Goal: Information Seeking & Learning: Learn about a topic

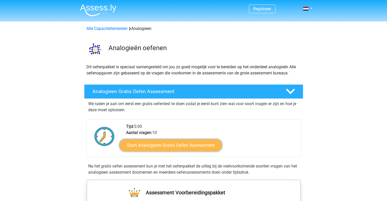
click at [183, 145] on link "Start Analogieen Gratis Oefen Assessment" at bounding box center [170, 145] width 103 height 12
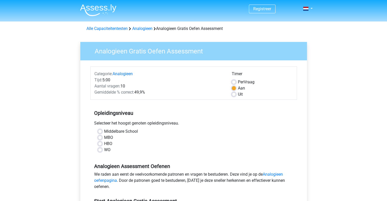
click at [104, 143] on label "HBO" at bounding box center [108, 144] width 8 height 6
click at [101, 143] on input "HBO" at bounding box center [100, 143] width 4 height 5
radio input "true"
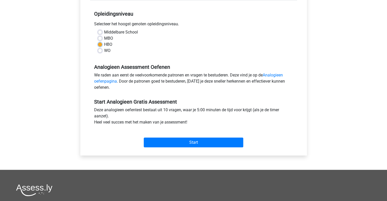
scroll to position [102, 0]
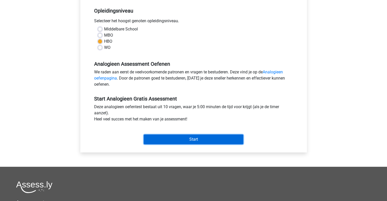
click at [191, 141] on input "Start" at bounding box center [194, 140] width 100 height 10
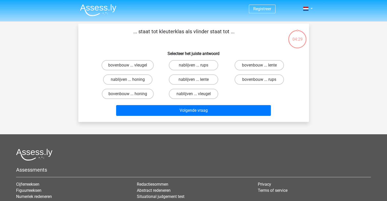
click at [262, 81] on input "bovenbouw ... rups" at bounding box center [260, 81] width 3 height 3
radio input "true"
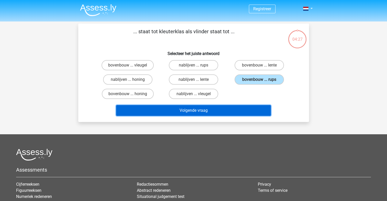
click at [200, 113] on button "Volgende vraag" at bounding box center [193, 110] width 155 height 11
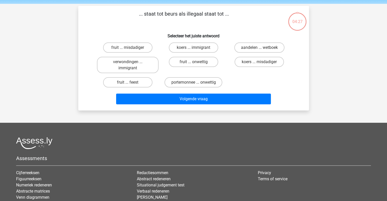
scroll to position [24, 0]
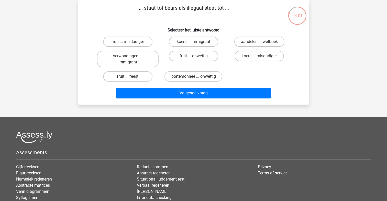
click at [202, 78] on label "portemonnee ... onwettig" at bounding box center [193, 76] width 58 height 10
click at [197, 78] on input "portemonnee ... onwettig" at bounding box center [194, 77] width 3 height 3
radio input "true"
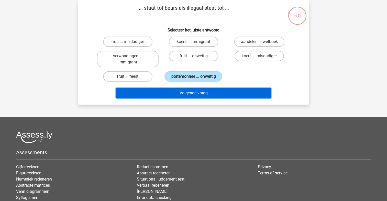
click at [204, 92] on button "Volgende vraag" at bounding box center [193, 93] width 155 height 11
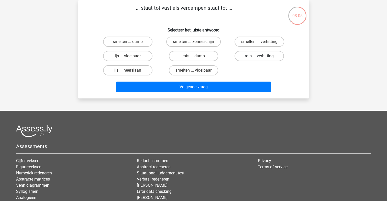
click at [266, 54] on label "rots ... verhitting" at bounding box center [259, 56] width 49 height 10
click at [263, 56] on input "rots ... verhitting" at bounding box center [260, 57] width 3 height 3
radio input "true"
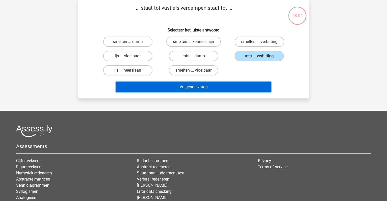
click at [204, 87] on button "Volgende vraag" at bounding box center [193, 87] width 155 height 11
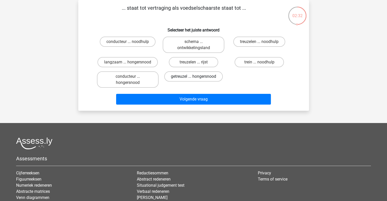
click at [208, 76] on label "getreuzel ... hongersnood" at bounding box center [193, 76] width 59 height 10
click at [197, 76] on input "getreuzel ... hongersnood" at bounding box center [194, 77] width 3 height 3
radio input "true"
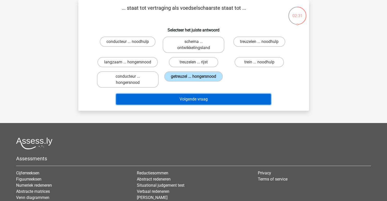
click at [201, 98] on button "Volgende vraag" at bounding box center [193, 99] width 155 height 11
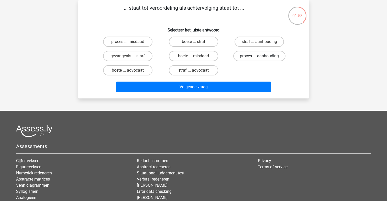
click at [258, 52] on label "proces ... aanhouding" at bounding box center [259, 56] width 52 height 10
click at [259, 56] on input "proces ... aanhouding" at bounding box center [260, 57] width 3 height 3
radio input "true"
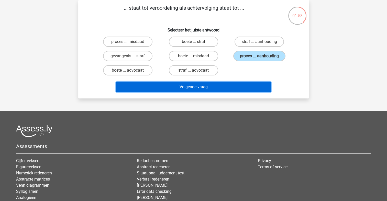
click at [210, 85] on button "Volgende vraag" at bounding box center [193, 87] width 155 height 11
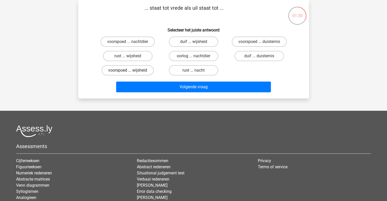
click at [136, 66] on label "voorspoed ... wijsheid" at bounding box center [128, 70] width 52 height 10
click at [131, 70] on input "voorspoed ... wijsheid" at bounding box center [129, 71] width 3 height 3
radio input "true"
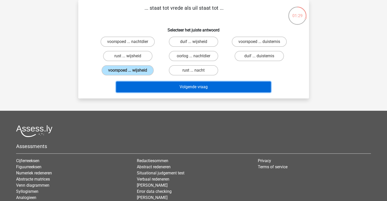
click at [200, 82] on button "Volgende vraag" at bounding box center [193, 87] width 155 height 11
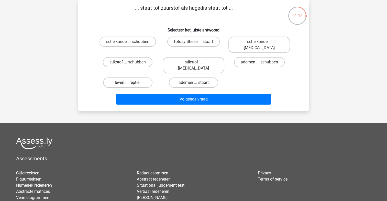
click at [141, 78] on label "leven ... reptiel" at bounding box center [127, 83] width 49 height 10
click at [131, 83] on input "leven ... reptiel" at bounding box center [129, 84] width 3 height 3
radio input "true"
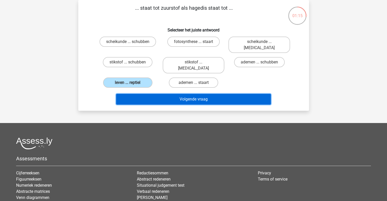
click at [210, 94] on button "Volgende vraag" at bounding box center [193, 99] width 155 height 11
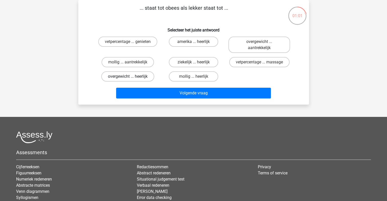
click at [130, 74] on label "overgewicht ... heerlijk" at bounding box center [127, 76] width 53 height 10
click at [130, 76] on input "overgewicht ... heerlijk" at bounding box center [129, 77] width 3 height 3
radio input "true"
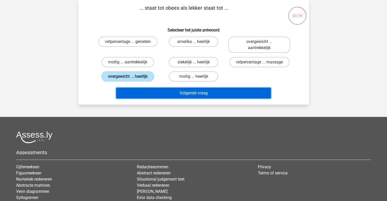
click at [202, 96] on button "Volgende vraag" at bounding box center [193, 93] width 155 height 11
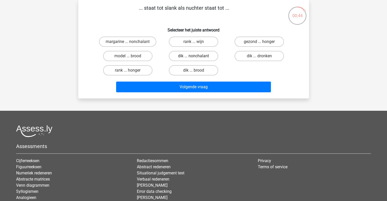
click at [178, 57] on label "dik ... nonchalant" at bounding box center [193, 56] width 49 height 10
click at [193, 57] on input "dik ... nonchalant" at bounding box center [194, 57] width 3 height 3
radio input "true"
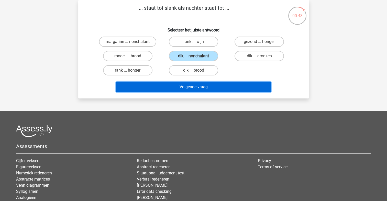
click at [185, 85] on button "Volgende vraag" at bounding box center [193, 87] width 155 height 11
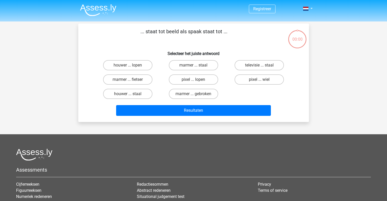
scroll to position [24, 0]
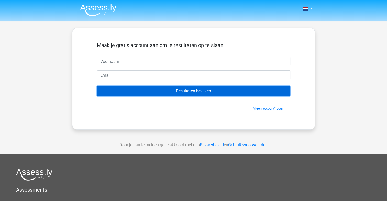
click at [193, 91] on input "Resultaten bekijken" at bounding box center [193, 91] width 193 height 10
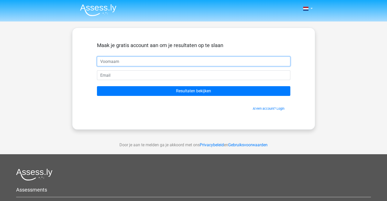
click at [142, 61] on input "text" at bounding box center [193, 62] width 193 height 10
type input "H."
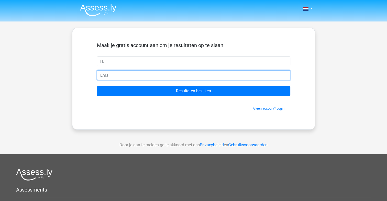
click at [140, 73] on input "email" at bounding box center [193, 75] width 193 height 10
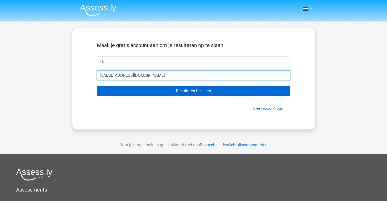
type input "[EMAIL_ADDRESS][DOMAIN_NAME]"
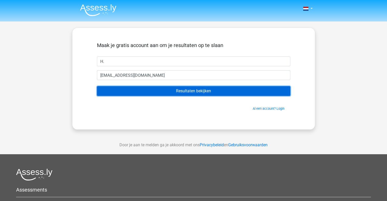
click at [196, 92] on input "Resultaten bekijken" at bounding box center [193, 91] width 193 height 10
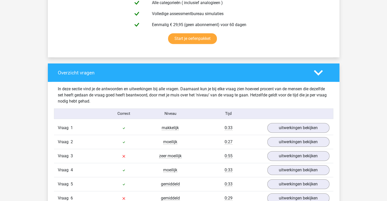
scroll to position [333, 0]
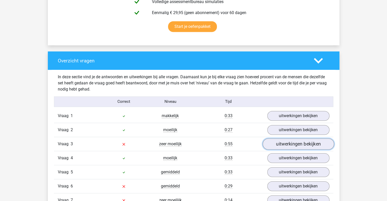
click at [311, 146] on link "uitwerkingen bekijken" at bounding box center [297, 143] width 71 height 11
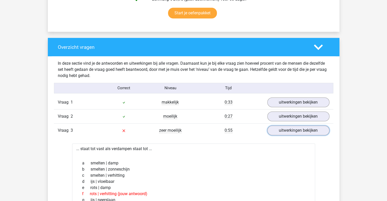
scroll to position [358, 0]
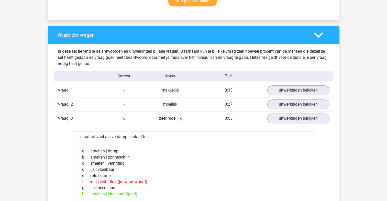
click at [316, 31] on icon at bounding box center [318, 35] width 9 height 9
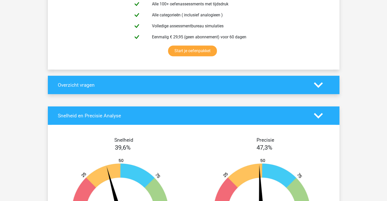
scroll to position [281, 0]
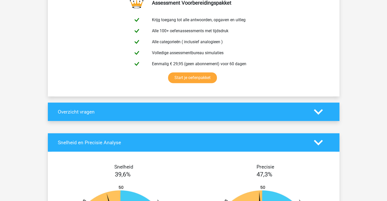
click at [318, 112] on icon at bounding box center [318, 111] width 9 height 9
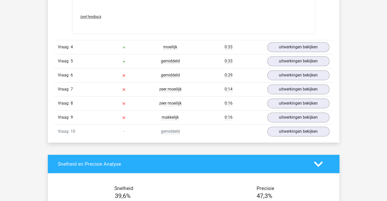
scroll to position [716, 0]
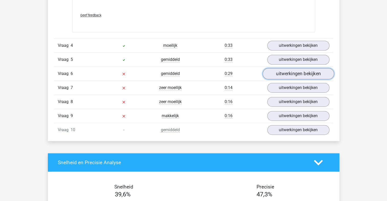
click at [293, 74] on link "uitwerkingen bekijken" at bounding box center [297, 73] width 71 height 11
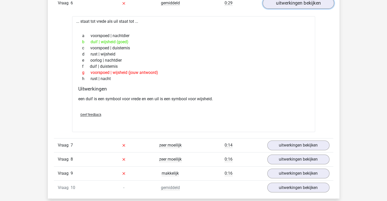
scroll to position [870, 0]
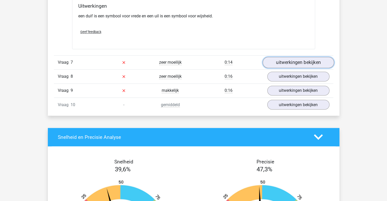
click at [310, 62] on link "uitwerkingen bekijken" at bounding box center [297, 62] width 71 height 11
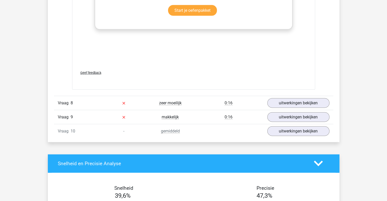
scroll to position [1125, 0]
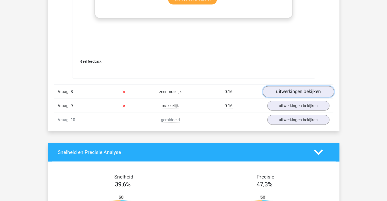
click at [304, 89] on link "uitwerkingen bekijken" at bounding box center [297, 91] width 71 height 11
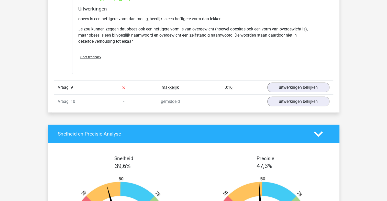
scroll to position [1305, 0]
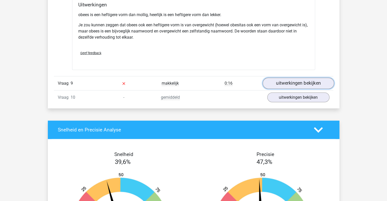
click at [311, 80] on link "uitwerkingen bekijken" at bounding box center [297, 83] width 71 height 11
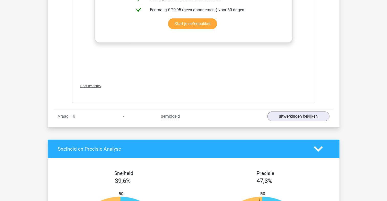
scroll to position [1560, 0]
